Goal: Entertainment & Leisure: Consume media (video, audio)

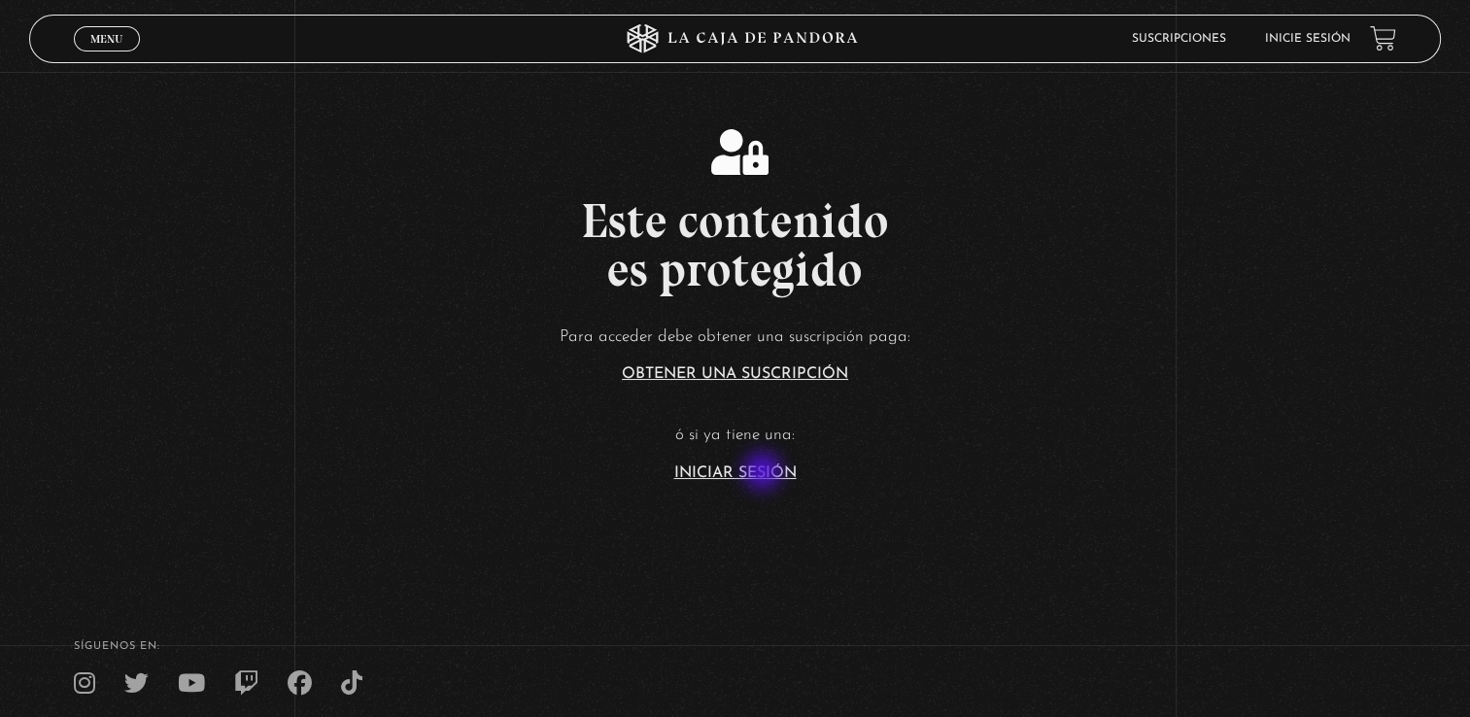
click at [765, 473] on link "Iniciar Sesión" at bounding box center [735, 473] width 122 height 16
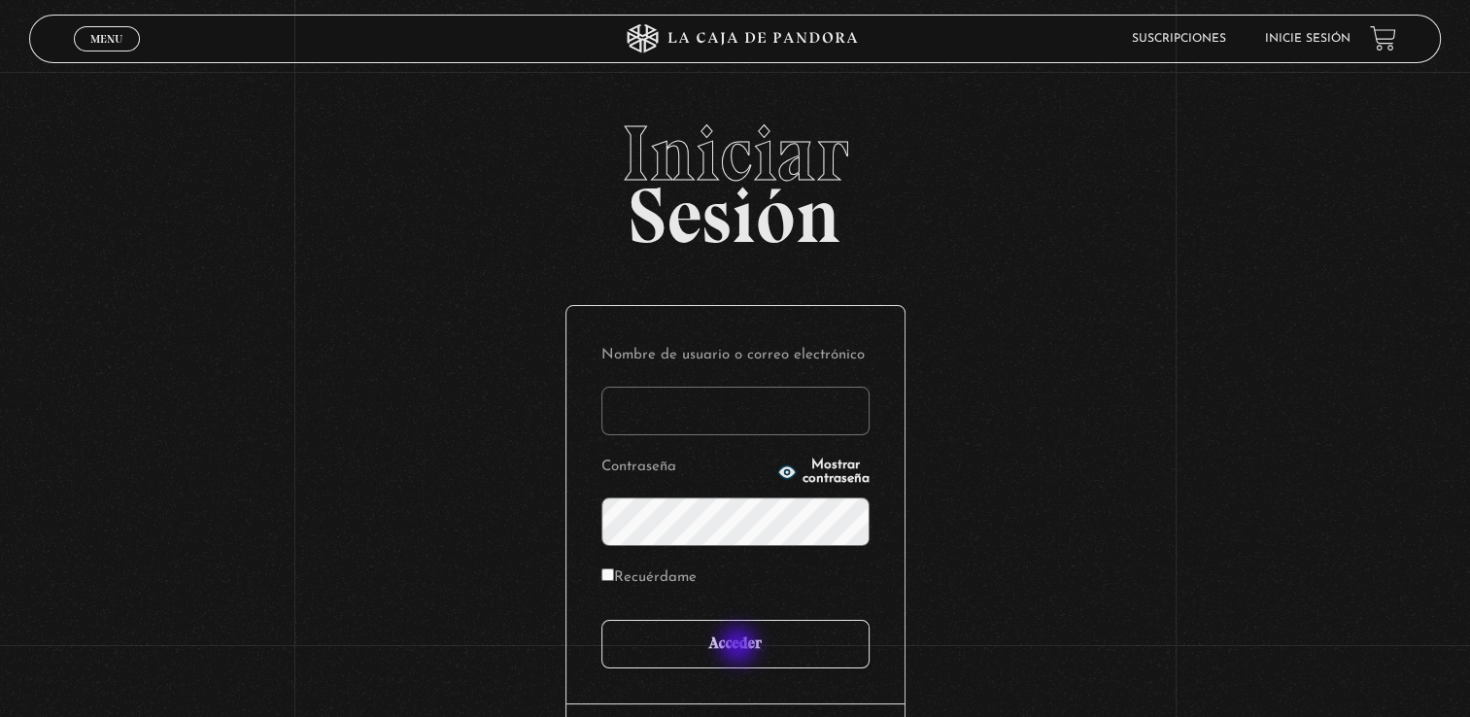
type input "[EMAIL_ADDRESS][DOMAIN_NAME]"
click at [740, 647] on input "Acceder" at bounding box center [735, 644] width 268 height 49
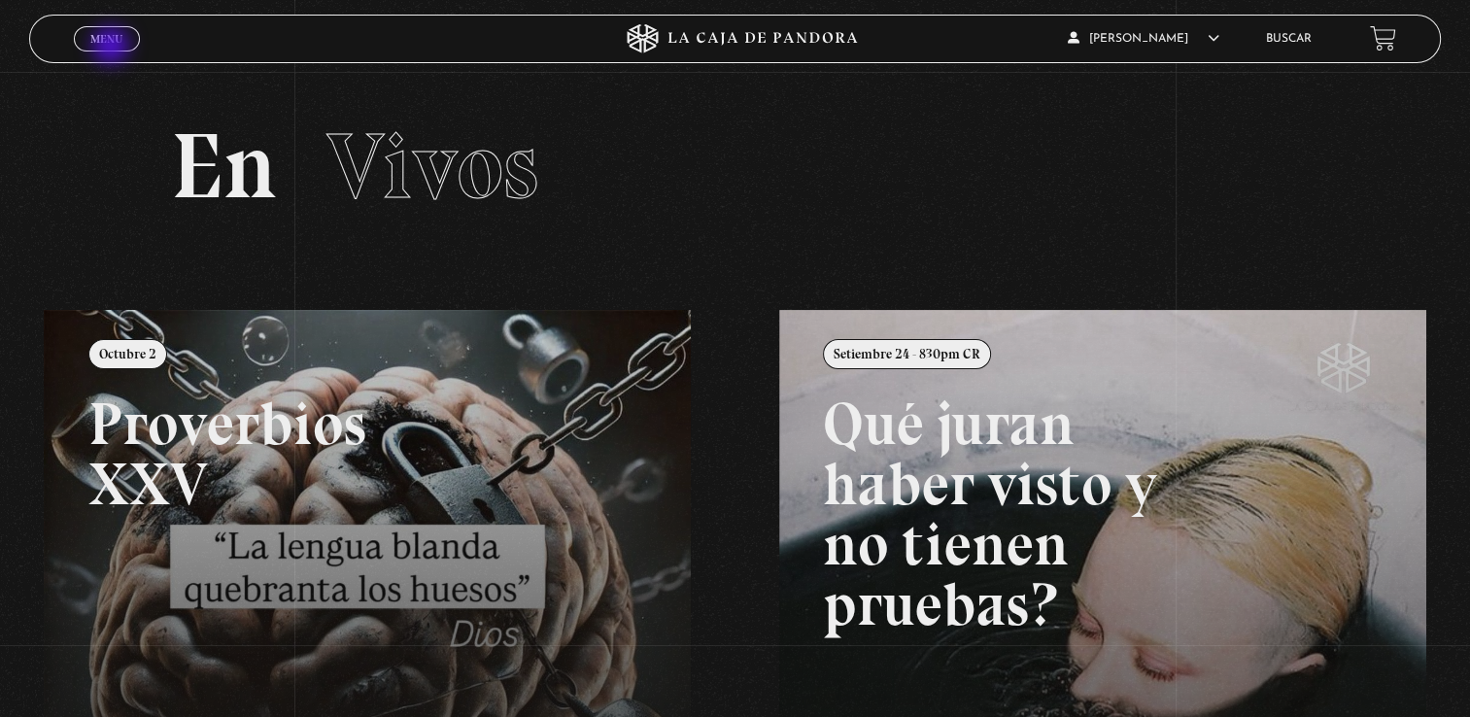
click at [113, 50] on span "Cerrar" at bounding box center [107, 57] width 46 height 14
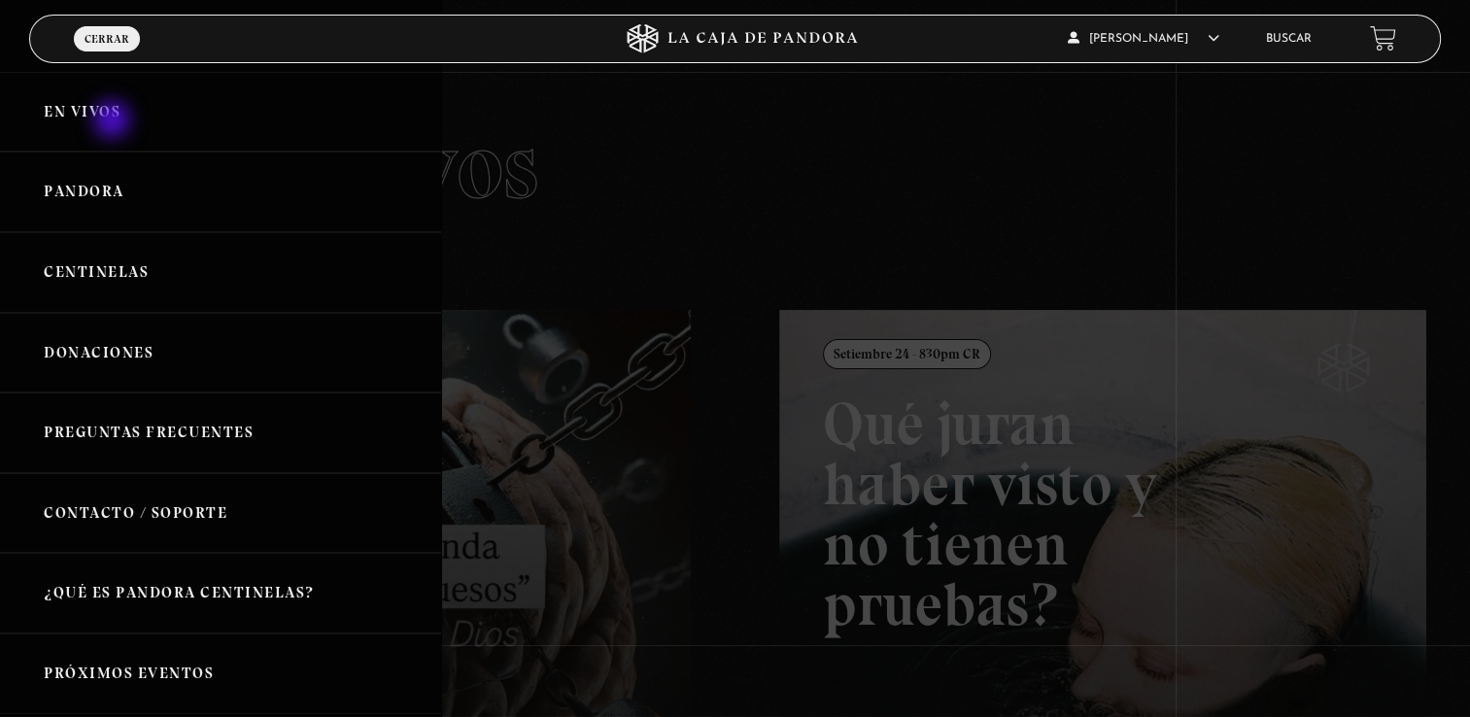
click at [114, 121] on link "En vivos" at bounding box center [220, 112] width 441 height 81
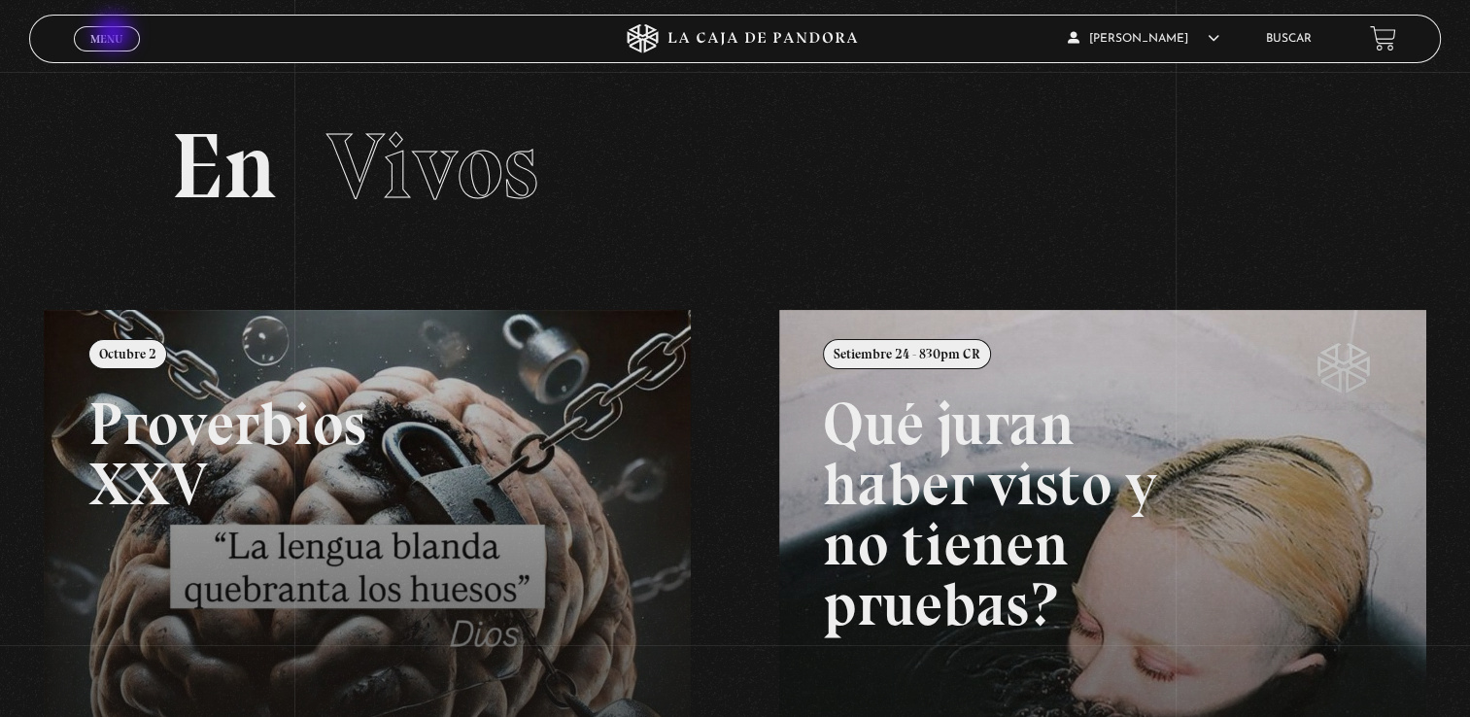
click at [115, 35] on span "Menu" at bounding box center [106, 39] width 32 height 12
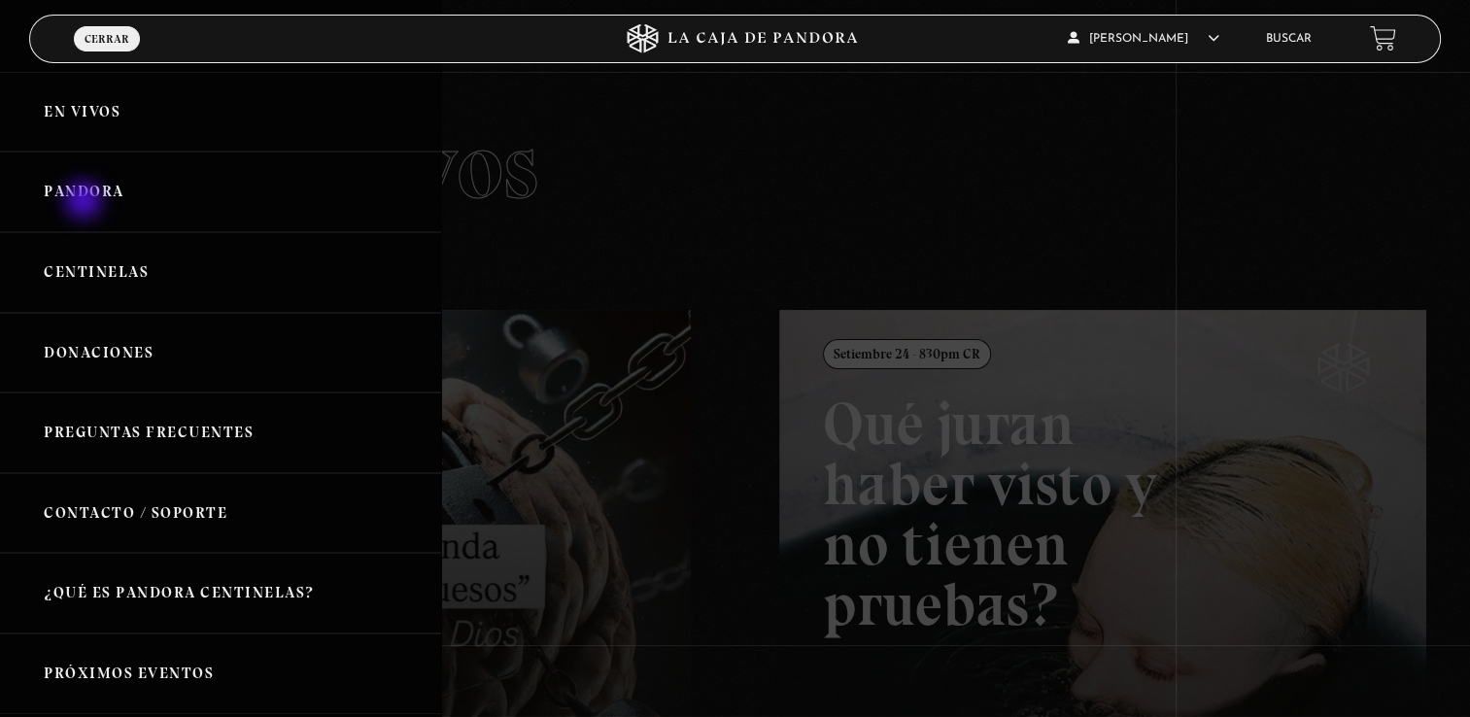
click at [83, 201] on link "Pandora" at bounding box center [220, 192] width 441 height 81
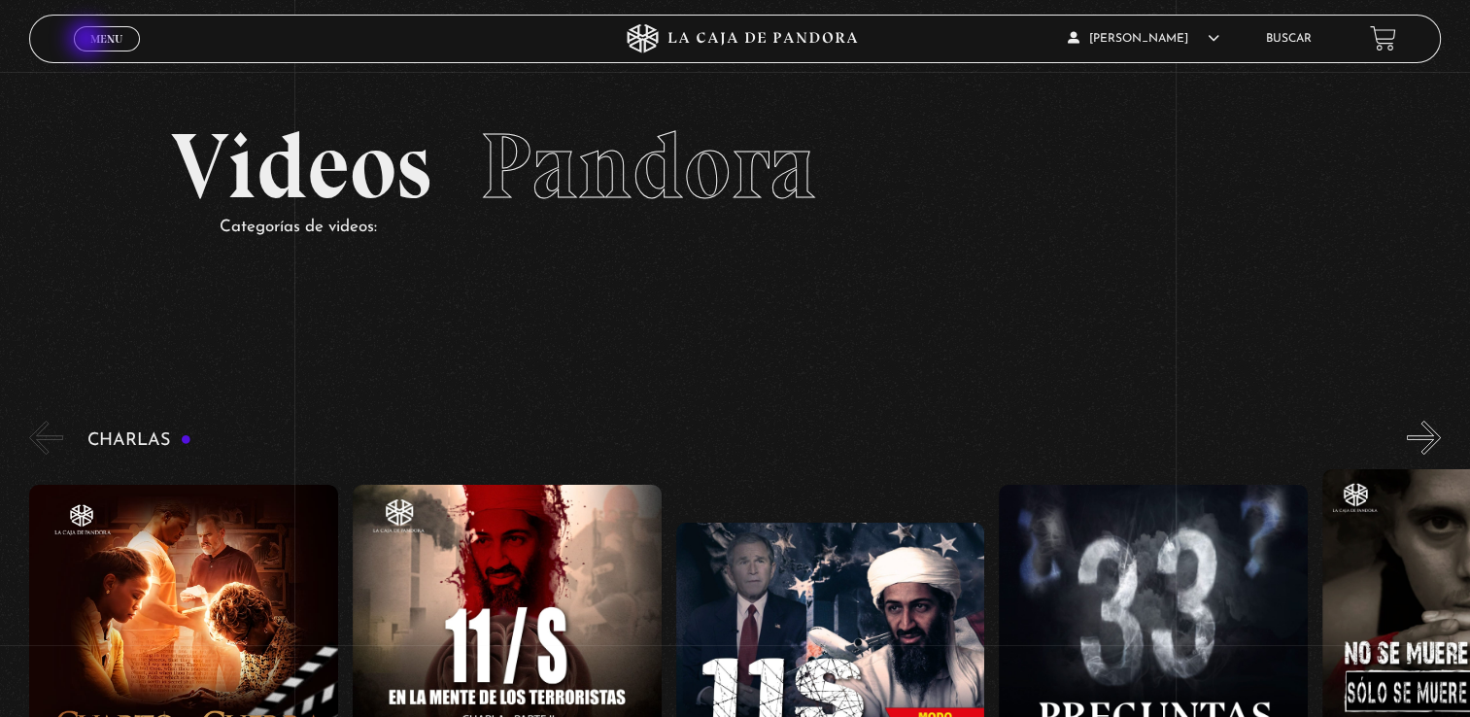
click at [88, 41] on link "Menu Cerrar" at bounding box center [107, 38] width 66 height 25
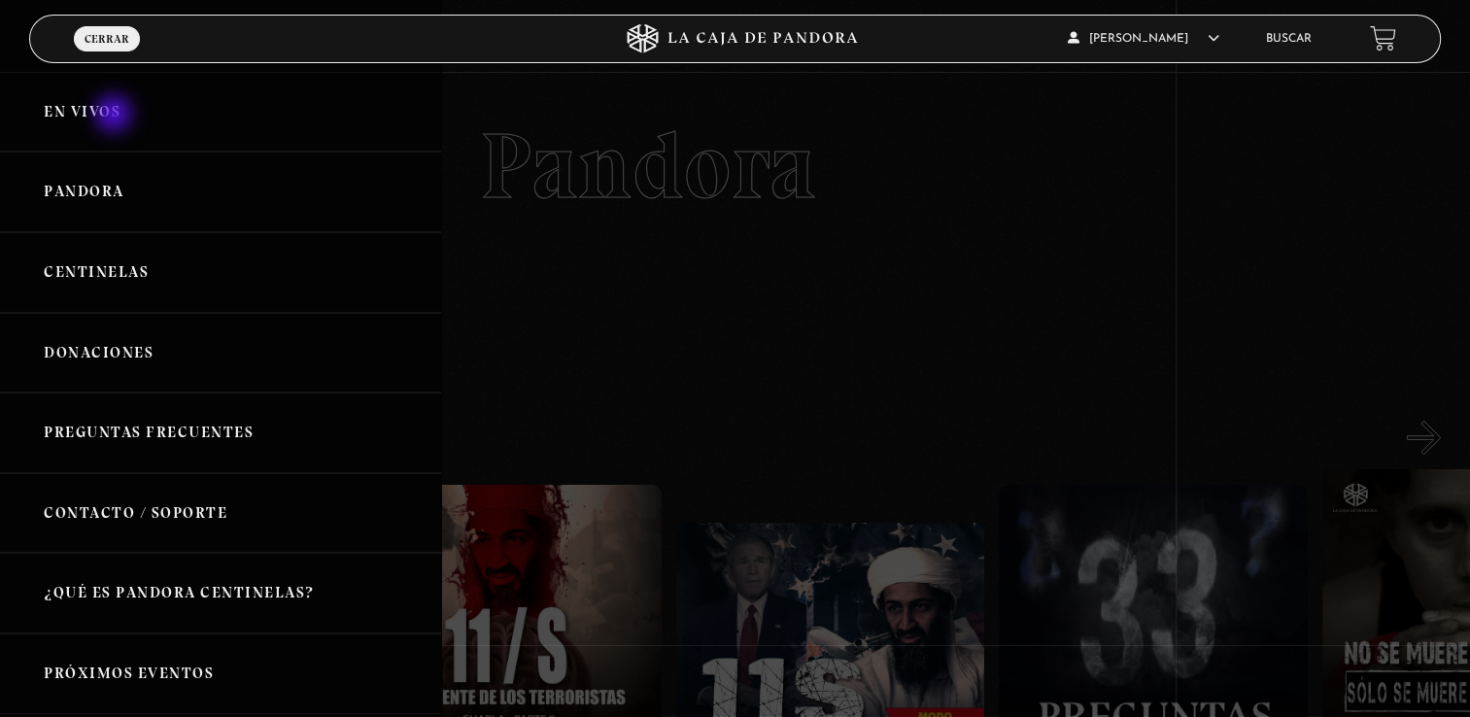
click at [116, 116] on link "En vivos" at bounding box center [220, 112] width 441 height 81
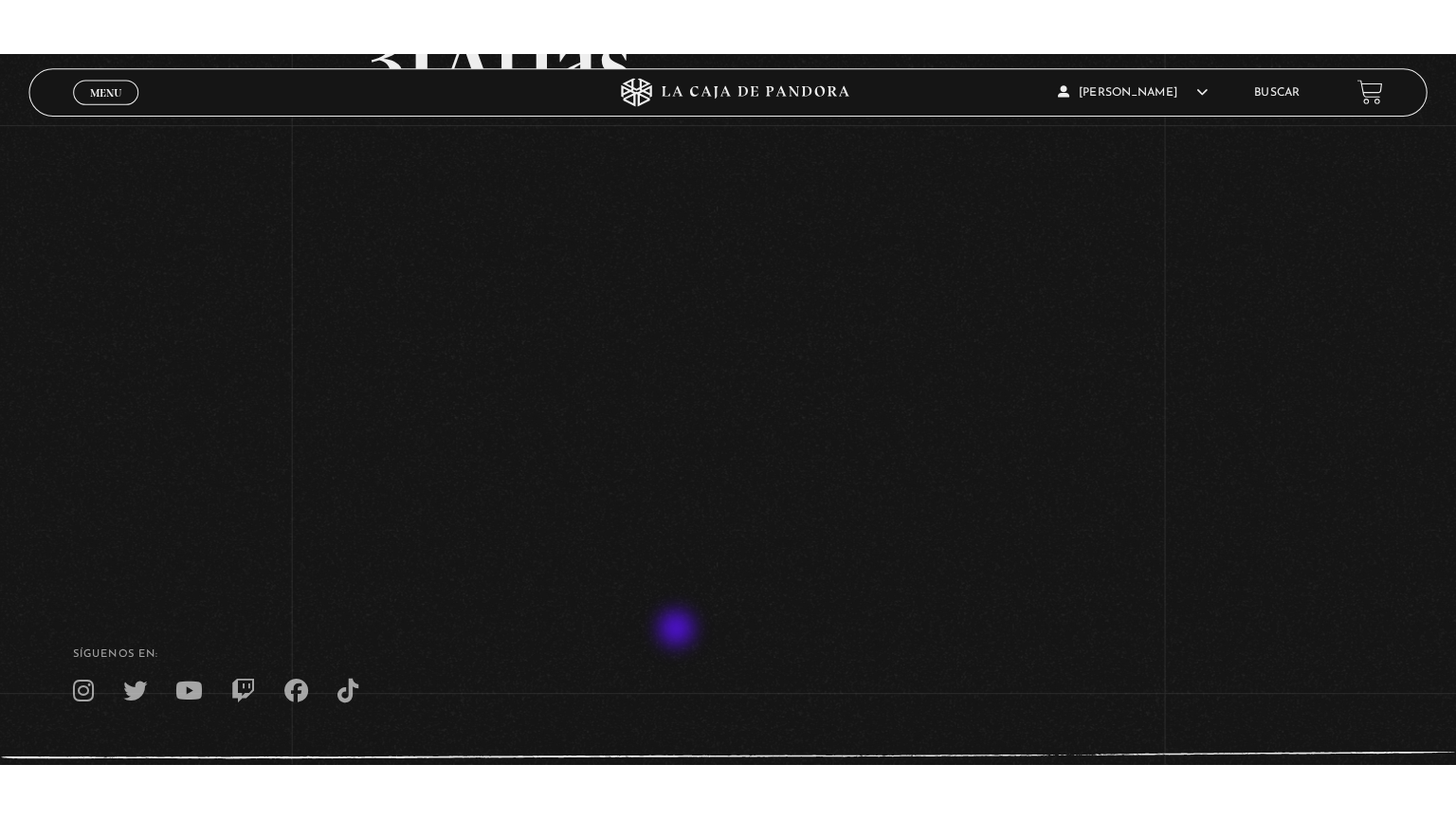
scroll to position [44, 0]
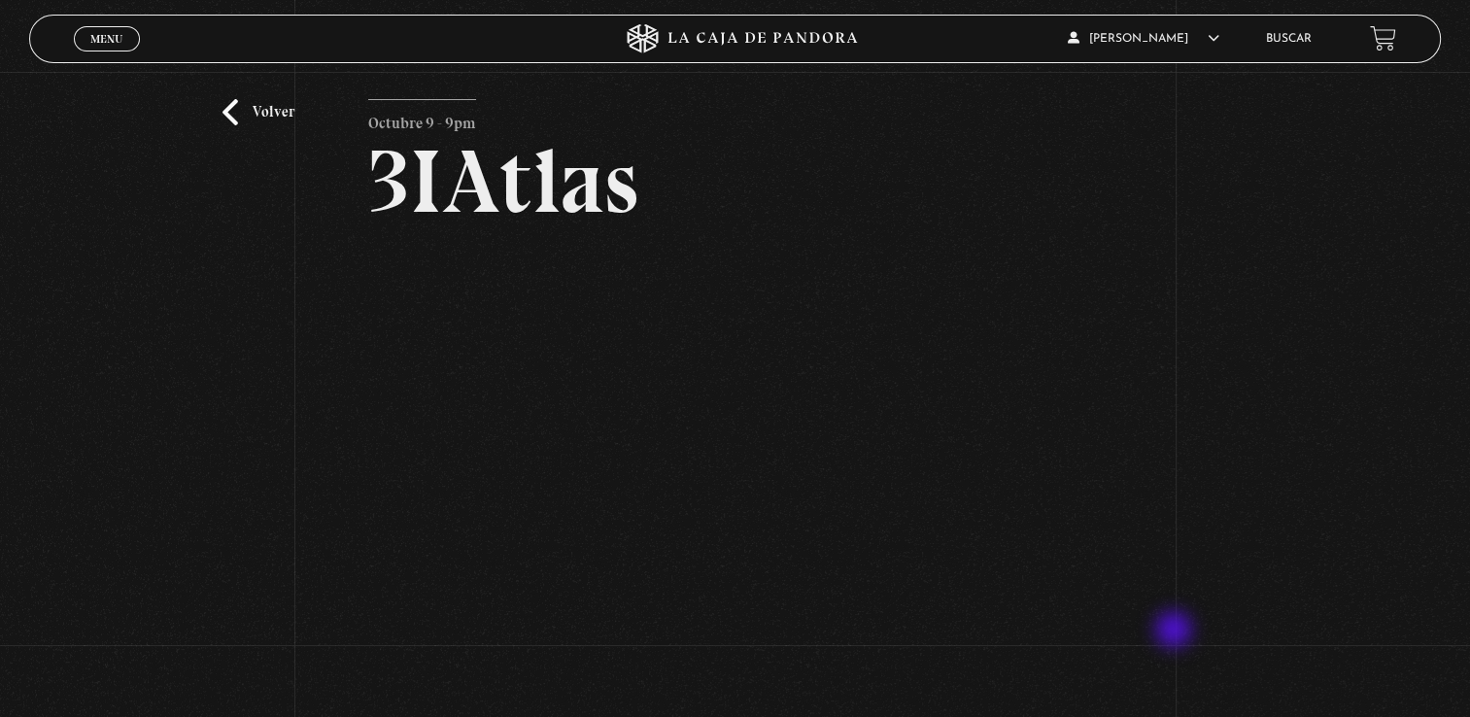
click at [1176, 632] on div "Volver Octubre 9 - 9pm 3IAtlas" at bounding box center [735, 367] width 1470 height 680
